Goal: Transaction & Acquisition: Obtain resource

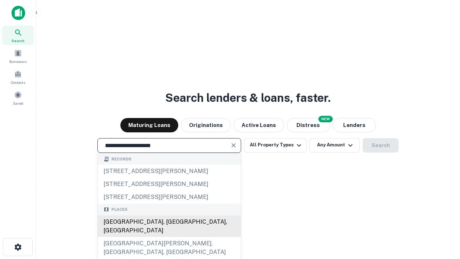
click at [169, 237] on div "[GEOGRAPHIC_DATA], [GEOGRAPHIC_DATA], [GEOGRAPHIC_DATA]" at bounding box center [169, 226] width 143 height 22
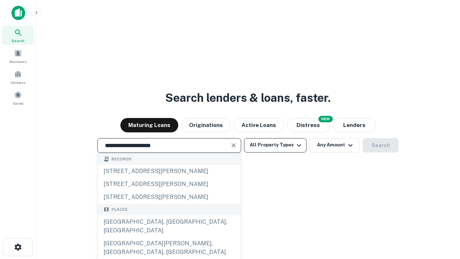
type input "**********"
click at [275, 145] on button "All Property Types" at bounding box center [275, 145] width 63 height 14
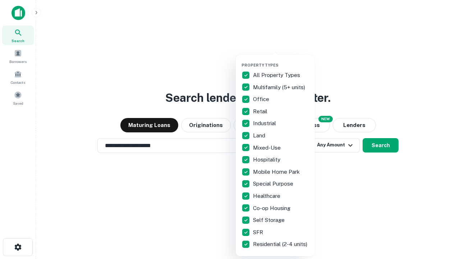
click at [281, 60] on button "button" at bounding box center [281, 60] width 79 height 0
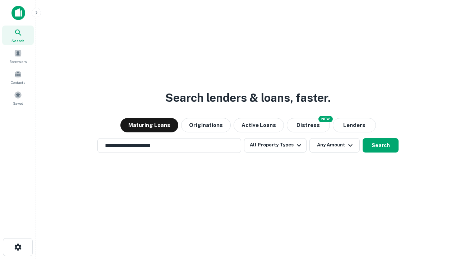
scroll to position [11, 0]
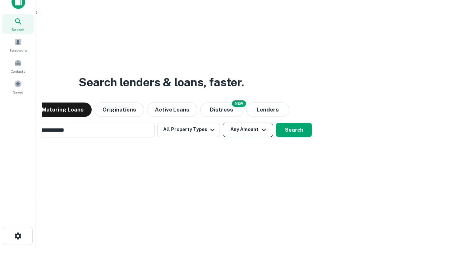
click at [223, 123] on button "Any Amount" at bounding box center [248, 130] width 50 height 14
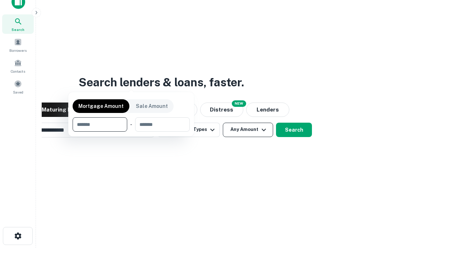
scroll to position [12, 0]
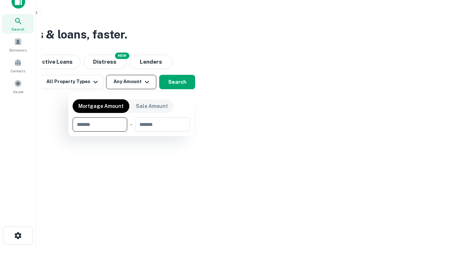
type input "*******"
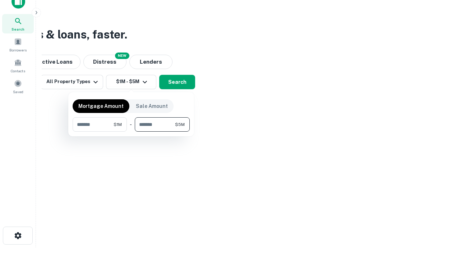
type input "*******"
click at [131, 132] on button "button" at bounding box center [131, 132] width 117 height 0
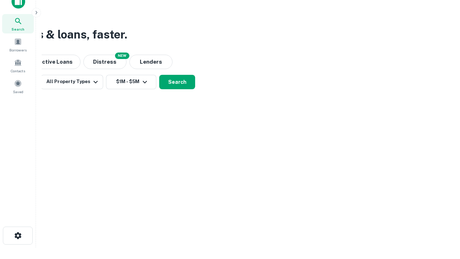
scroll to position [4, 133]
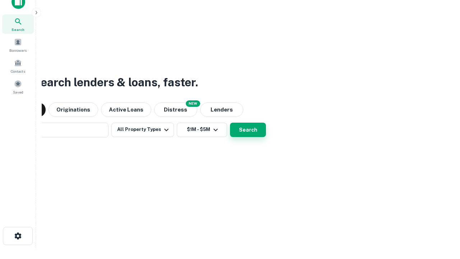
click at [230, 123] on button "Search" at bounding box center [248, 130] width 36 height 14
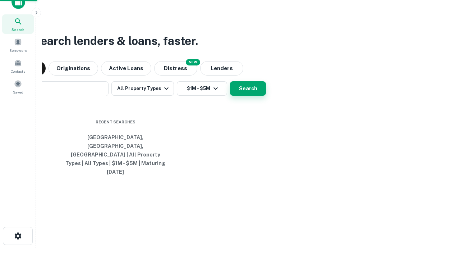
scroll to position [19, 204]
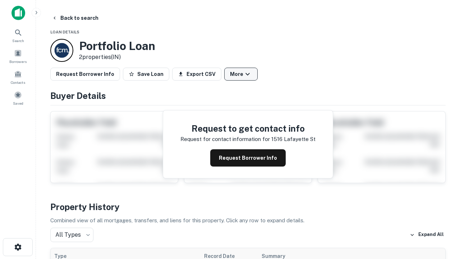
click at [241, 74] on button "More" at bounding box center [240, 74] width 33 height 13
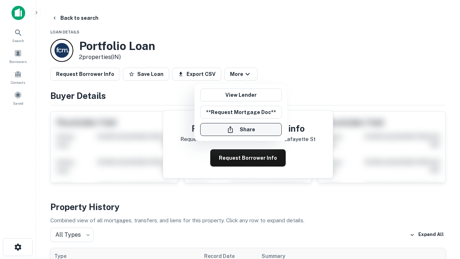
click at [241, 129] on button "Share" at bounding box center [241, 129] width 82 height 13
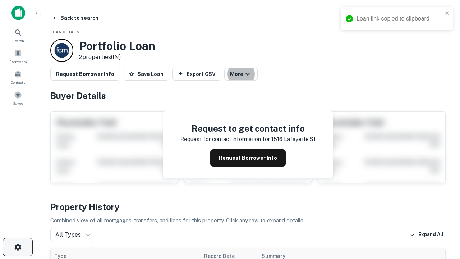
click at [18, 247] on icon "button" at bounding box center [18, 247] width 9 height 9
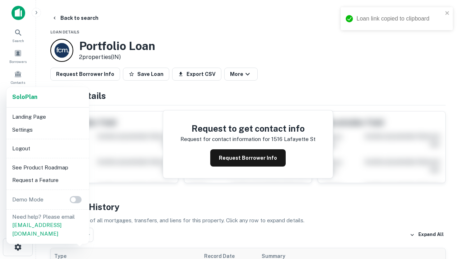
click at [47, 148] on li "Logout" at bounding box center [47, 148] width 77 height 13
